Goal: Information Seeking & Learning: Learn about a topic

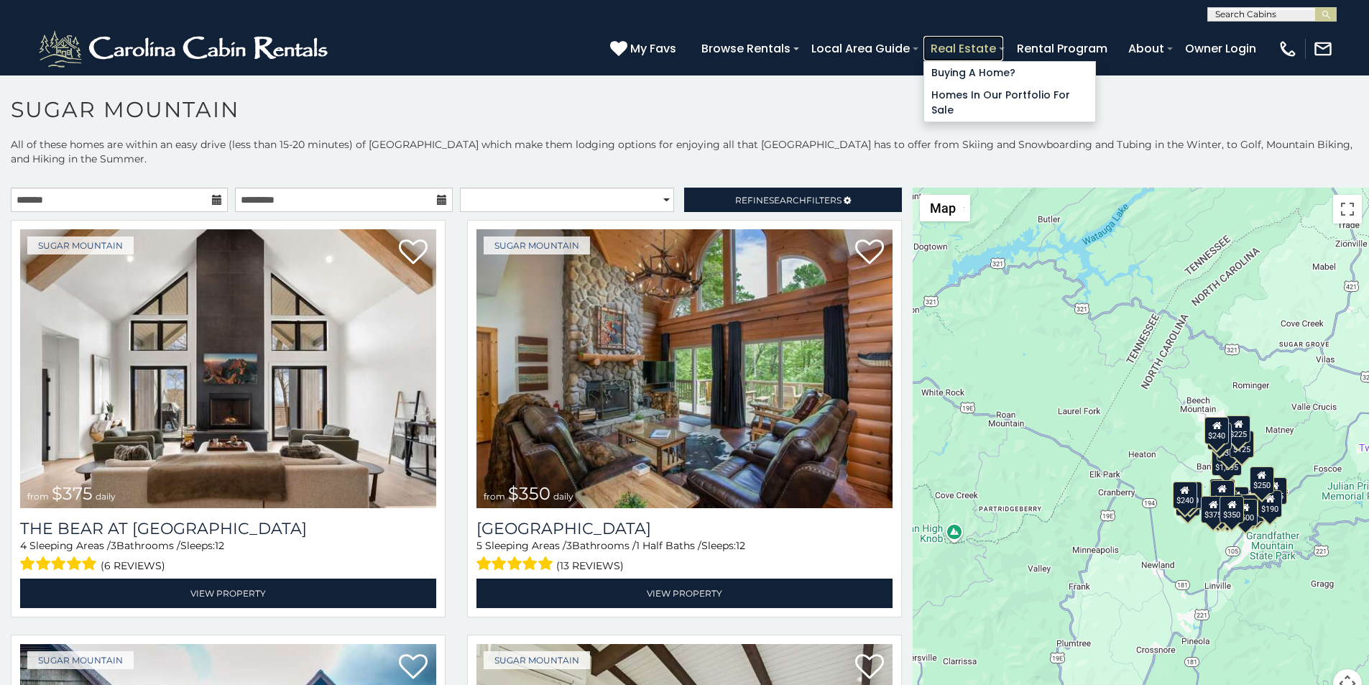
click at [1003, 42] on link "Real Estate" at bounding box center [963, 48] width 80 height 25
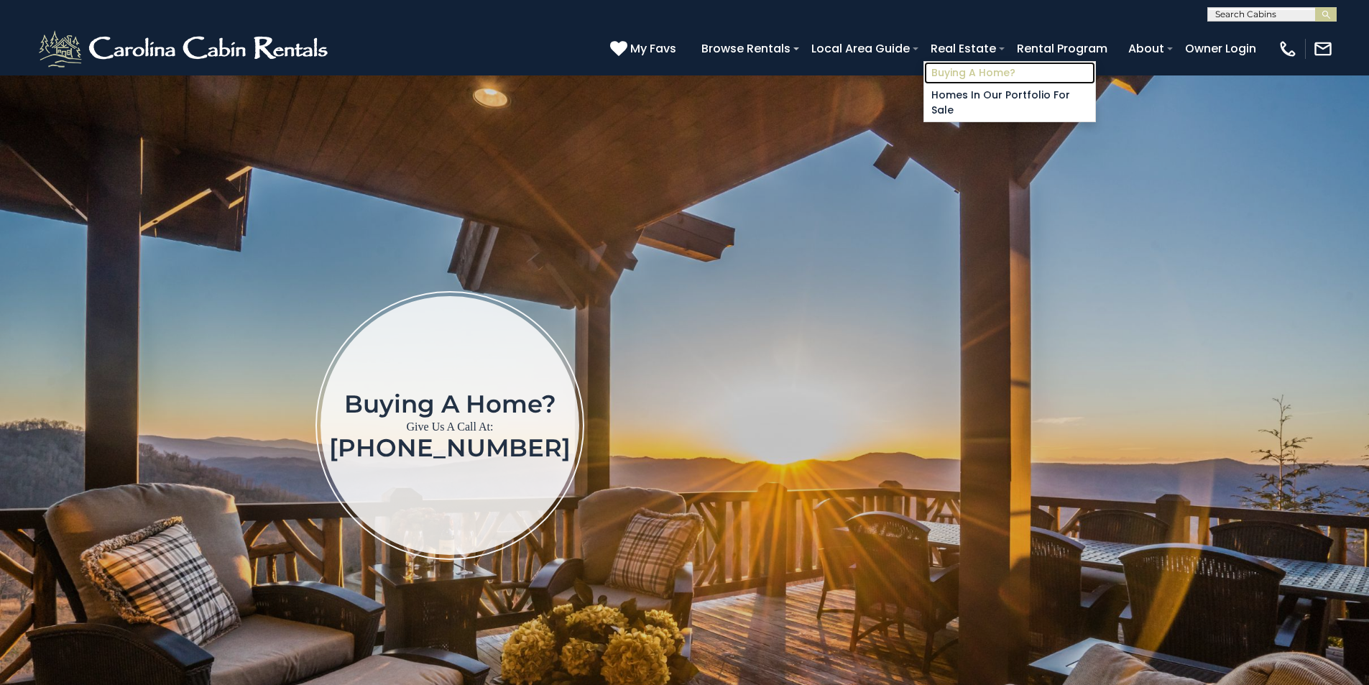
click at [1029, 62] on link "Buying A Home?" at bounding box center [1009, 73] width 171 height 22
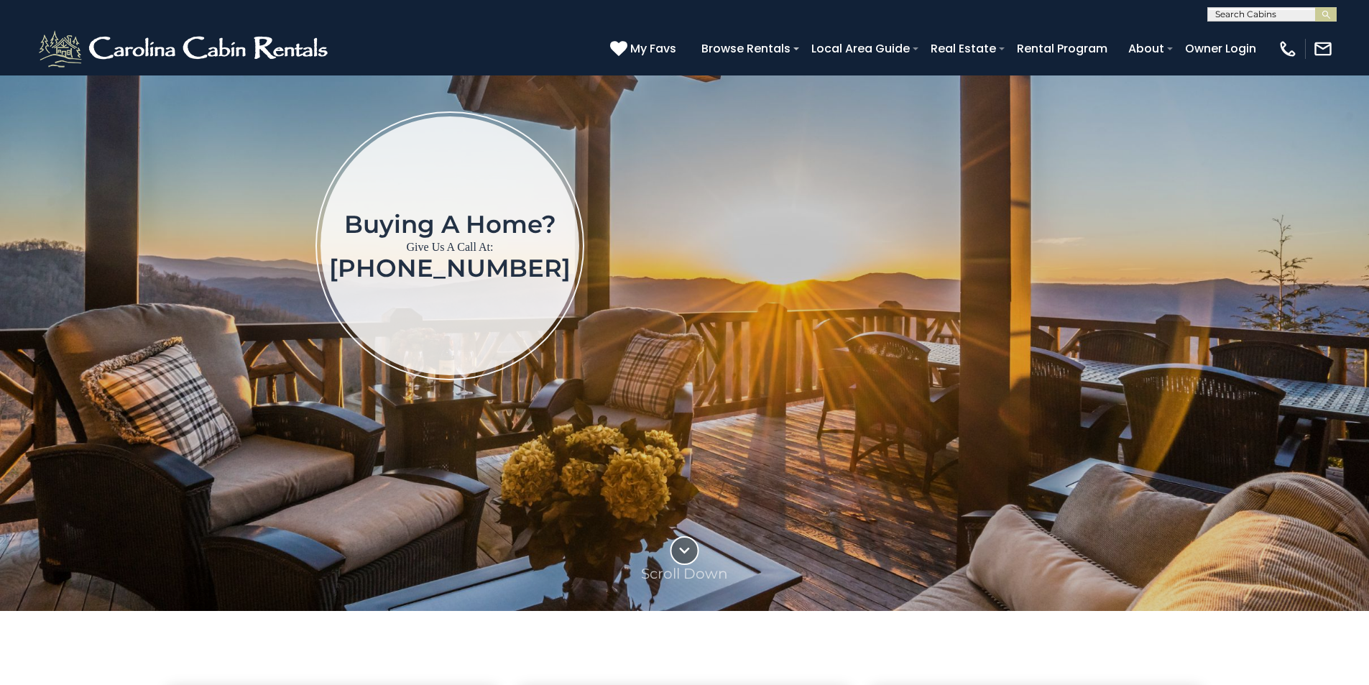
scroll to position [30, 0]
